Goal: Find specific page/section: Find specific page/section

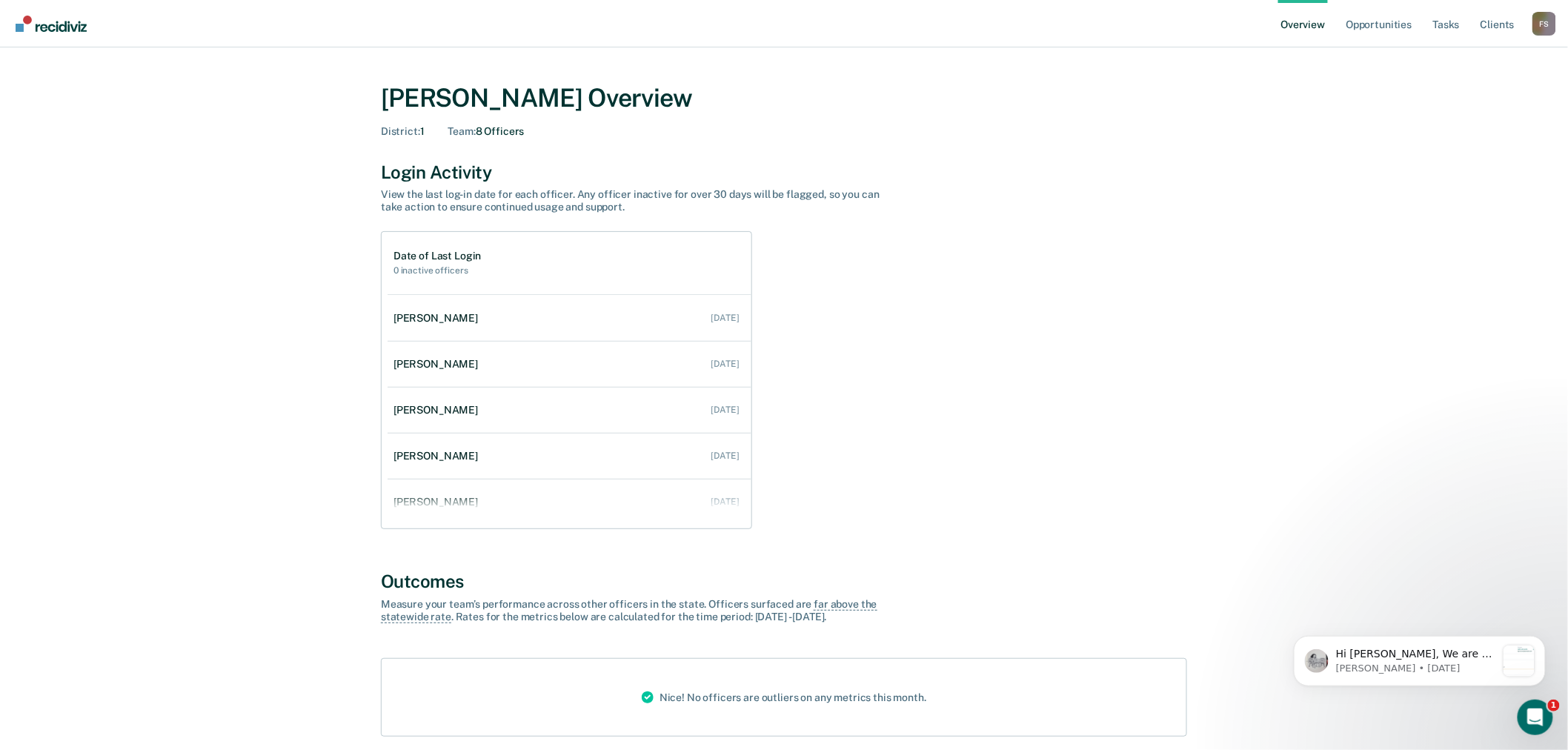
click at [1538, 20] on div "F S" at bounding box center [1544, 23] width 24 height 24
click at [1476, 98] on link "Go to Operations" at bounding box center [1484, 95] width 119 height 12
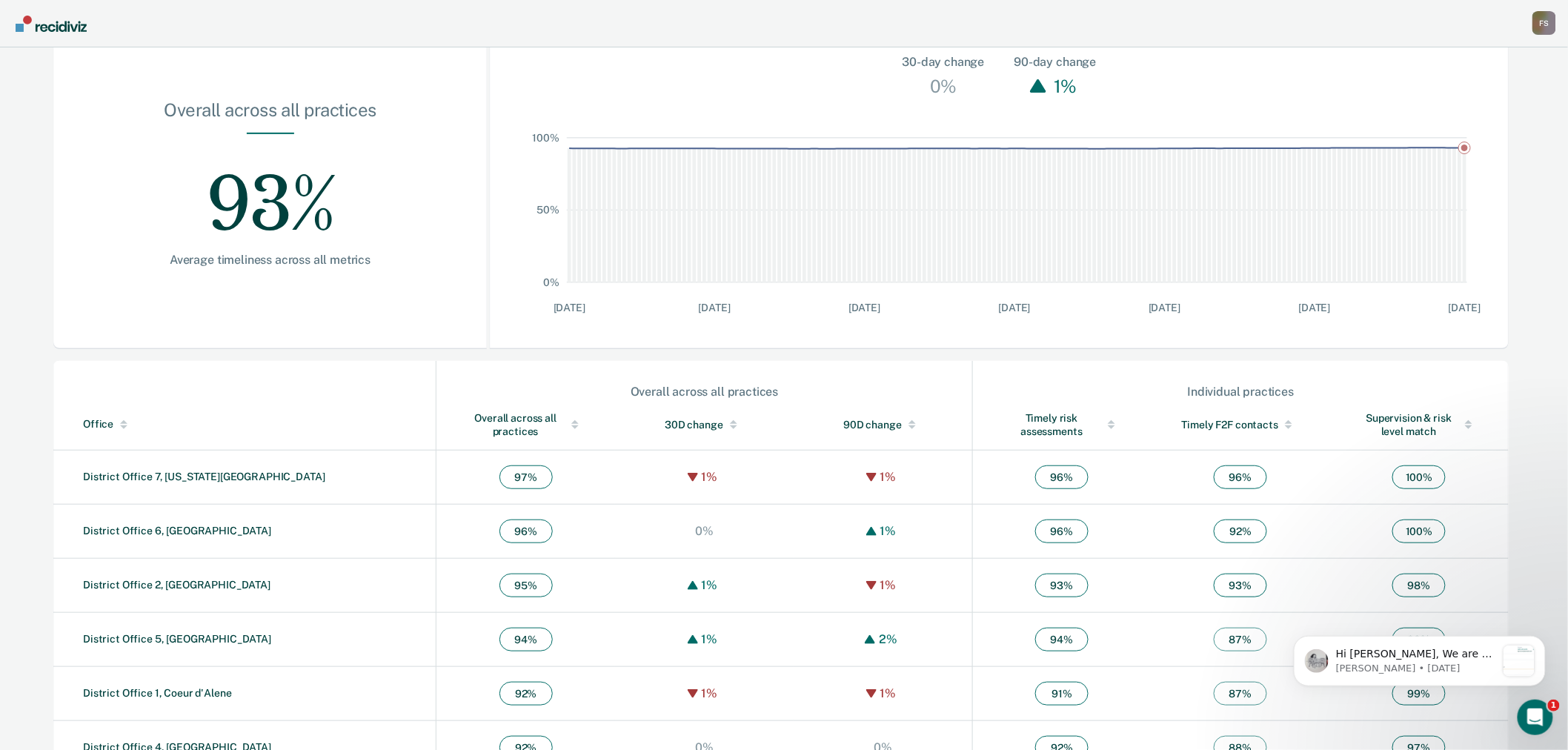
scroll to position [283, 0]
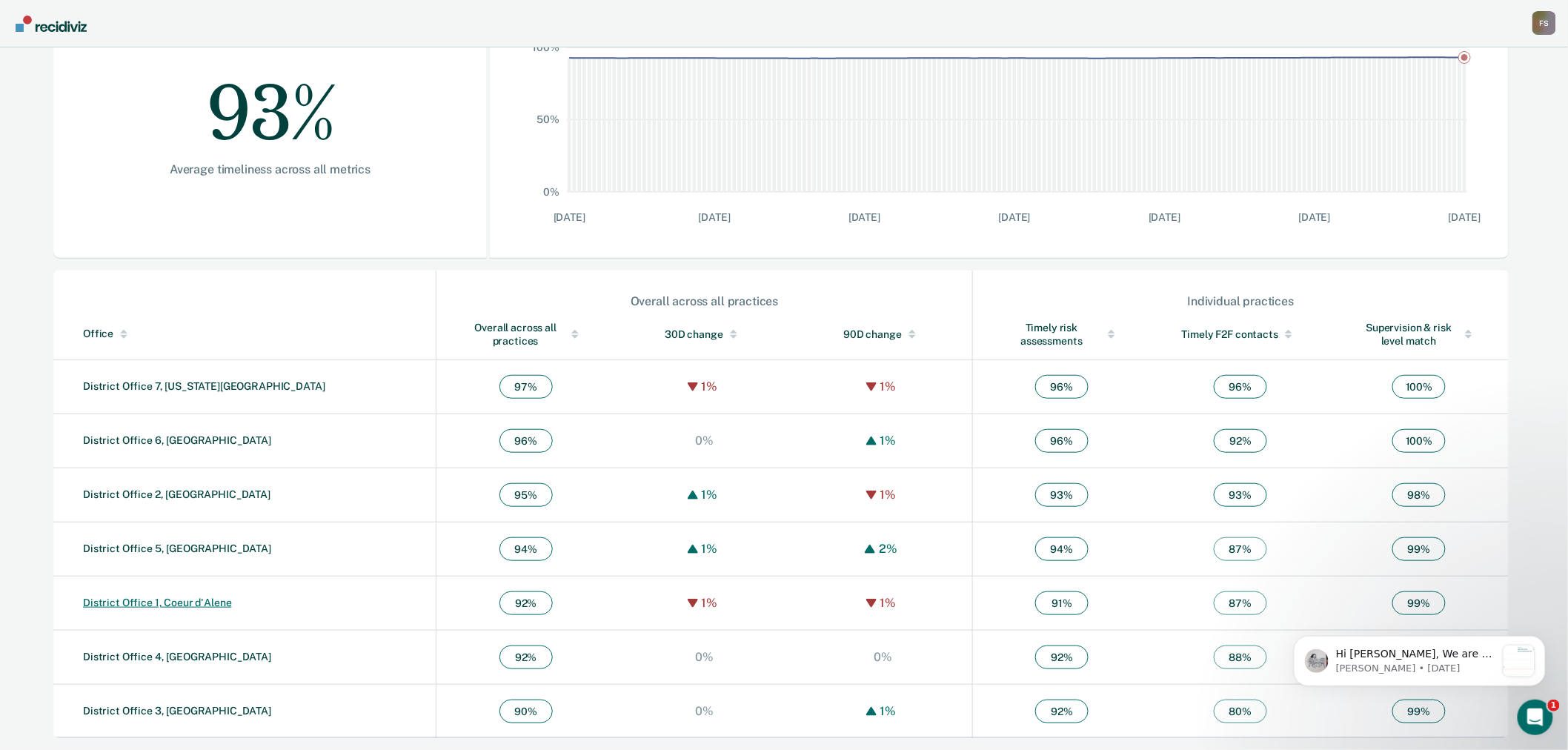
click at [193, 602] on link "District Office 1, Coeur d'Alene" at bounding box center [157, 602] width 149 height 11
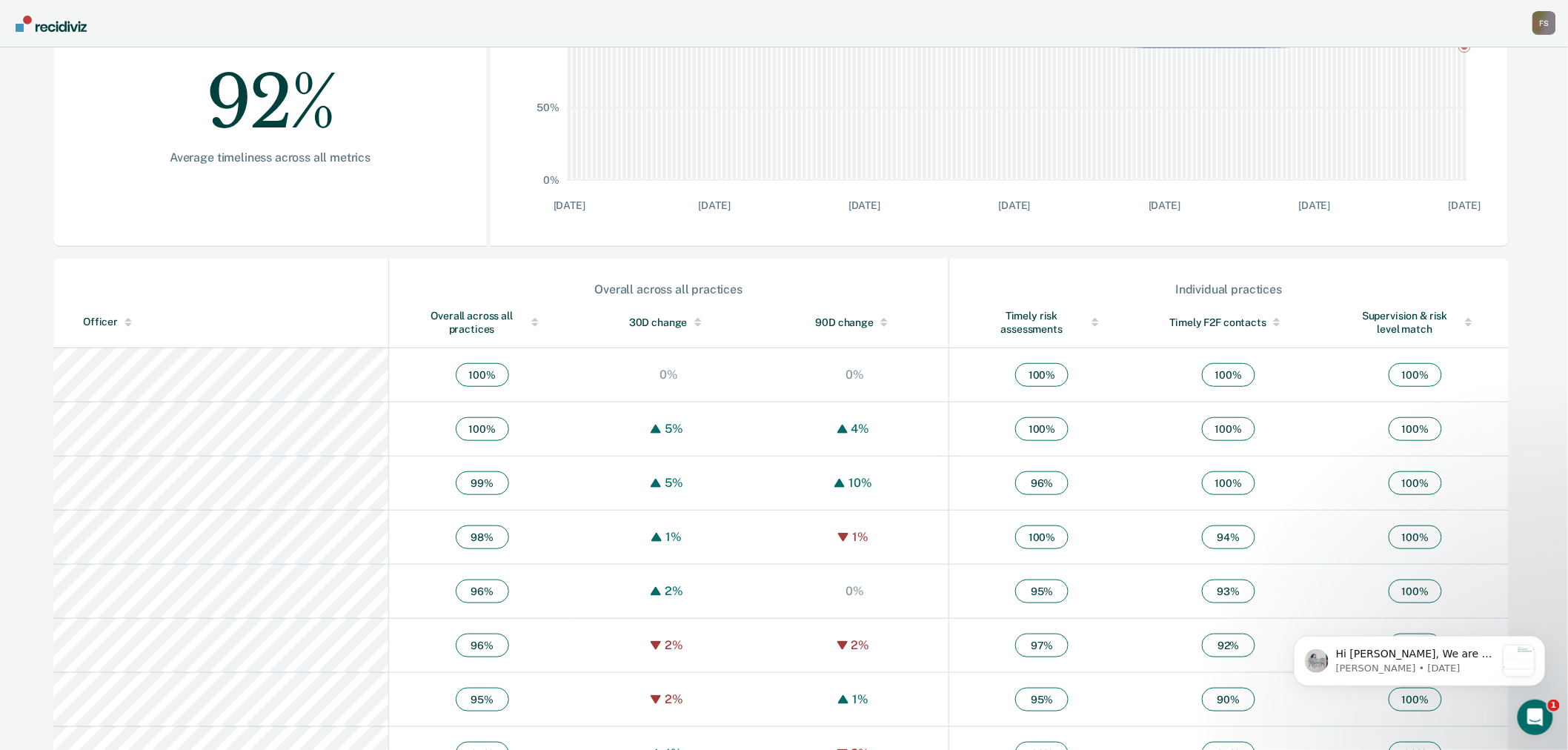
scroll to position [188, 0]
